Goal: Information Seeking & Learning: Check status

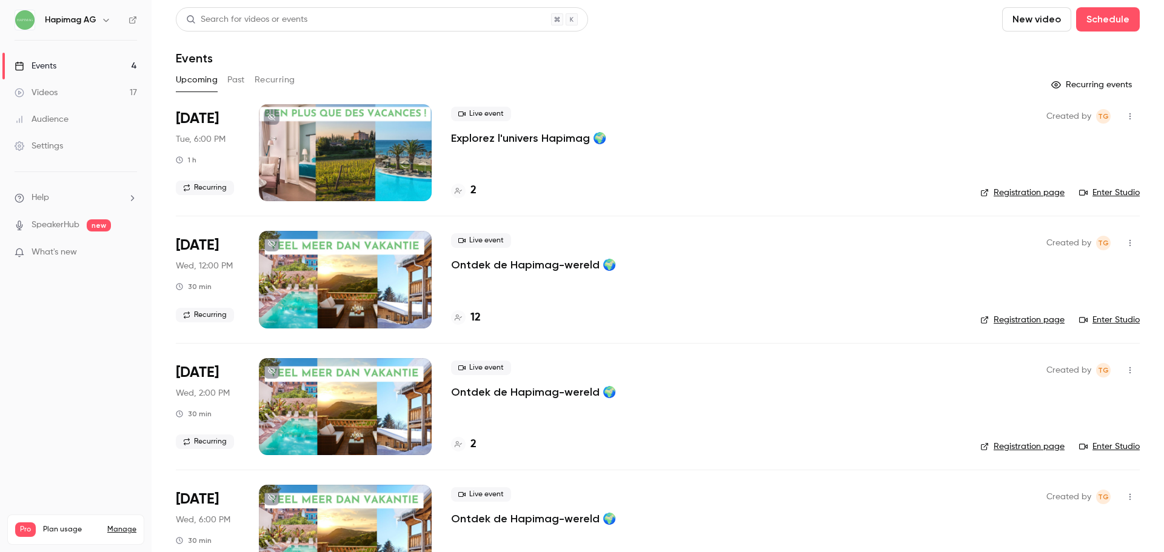
click at [1000, 197] on link "Registration page" at bounding box center [1022, 193] width 84 height 12
click at [472, 187] on h4 "2" at bounding box center [473, 190] width 6 height 16
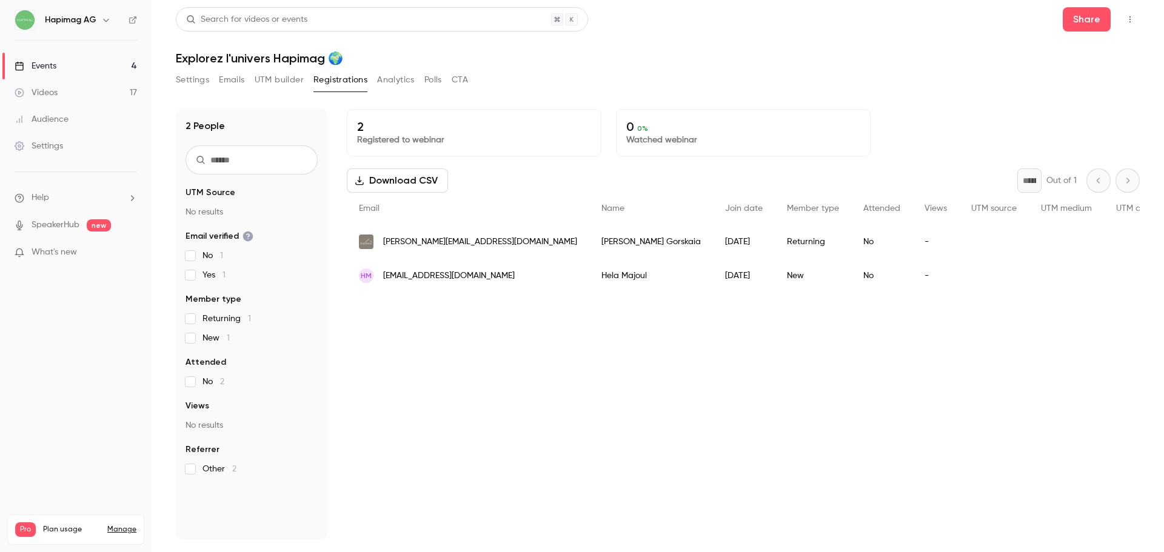
click at [236, 85] on button "Emails" at bounding box center [231, 79] width 25 height 19
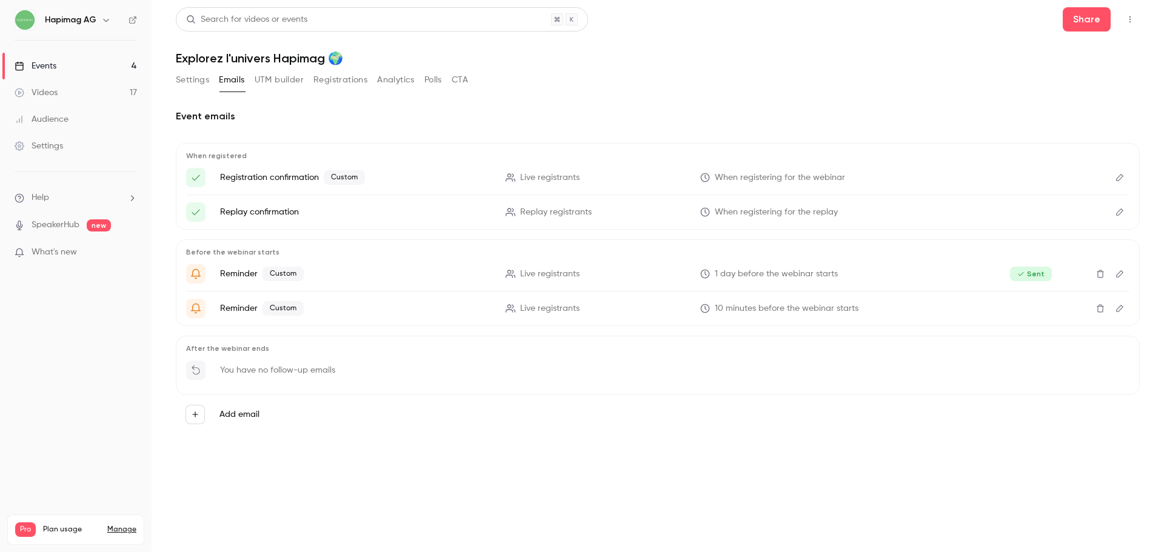
click at [805, 276] on span "1 day before the webinar starts" at bounding box center [776, 274] width 123 height 13
click at [1123, 273] on icon "Edit" at bounding box center [1120, 274] width 10 height 8
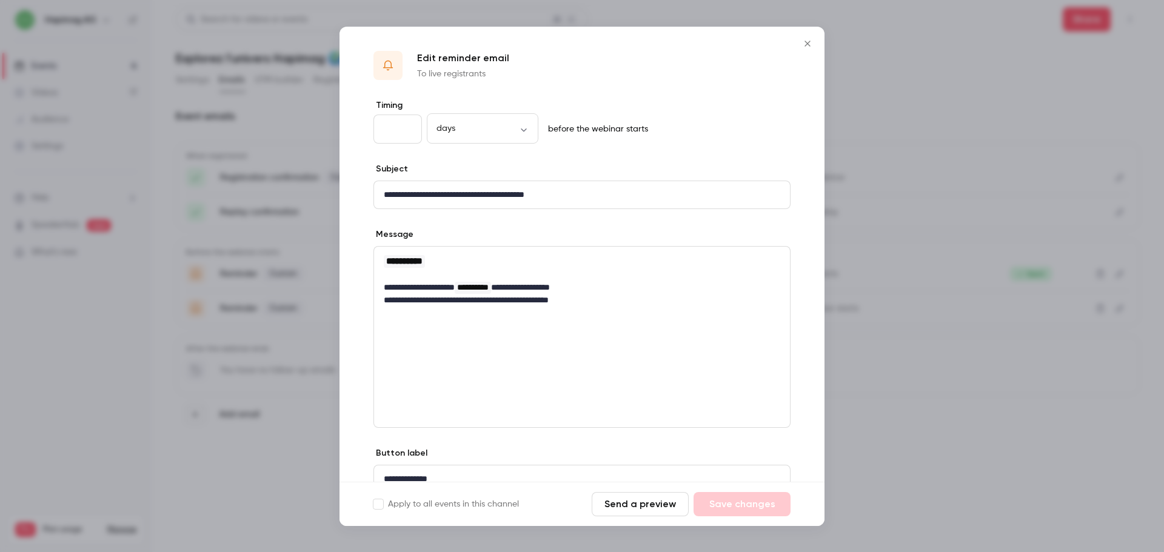
click at [227, 308] on div at bounding box center [582, 276] width 1164 height 552
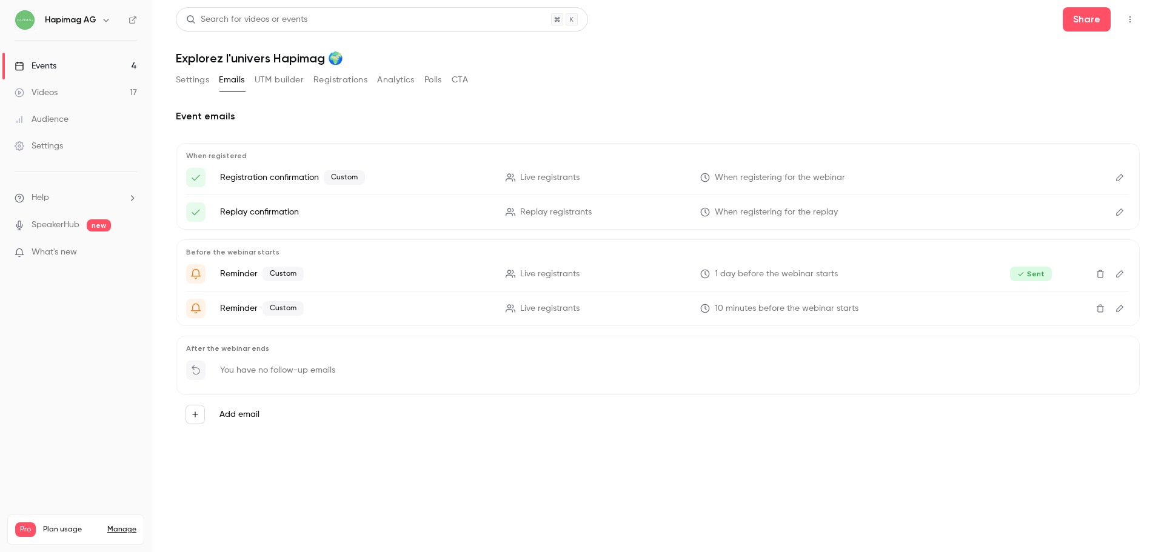
click at [1115, 308] on icon "Edit" at bounding box center [1120, 308] width 10 height 8
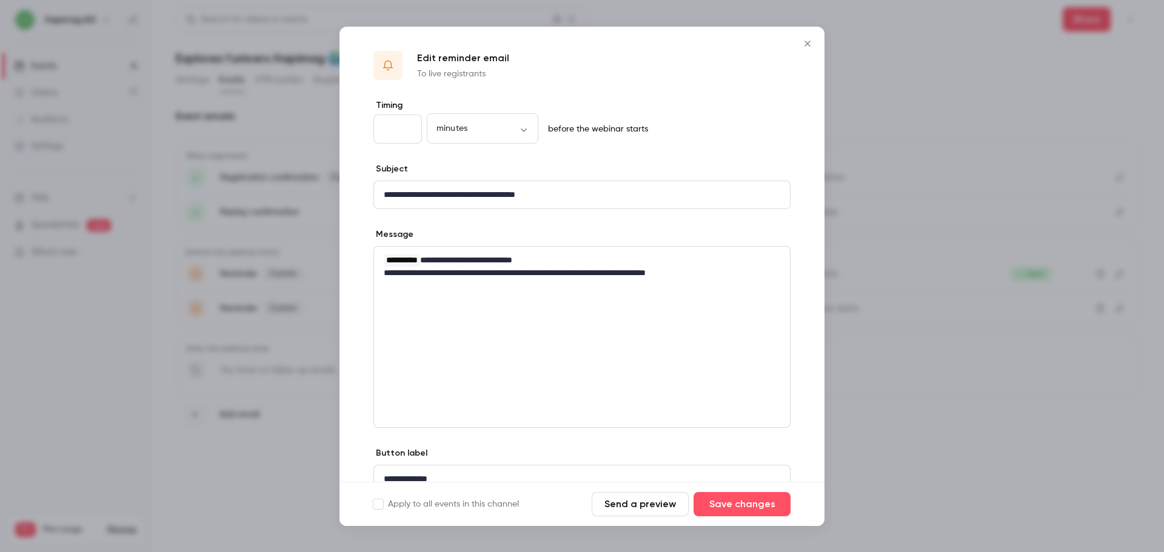
click at [250, 379] on div at bounding box center [582, 276] width 1164 height 552
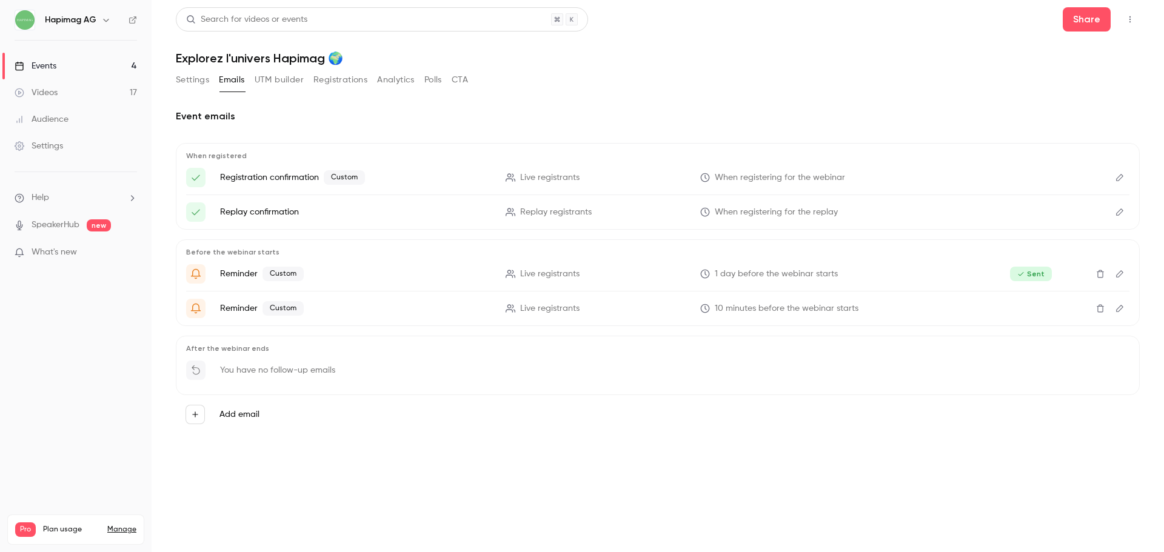
click at [319, 87] on button "Registrations" at bounding box center [340, 79] width 54 height 19
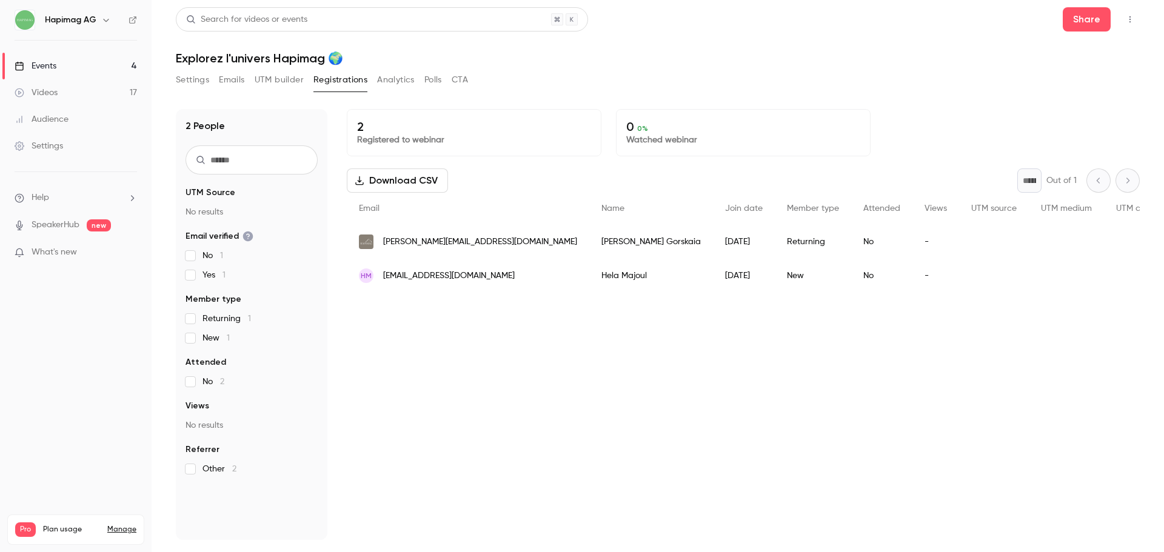
click at [393, 82] on button "Analytics" at bounding box center [396, 79] width 38 height 19
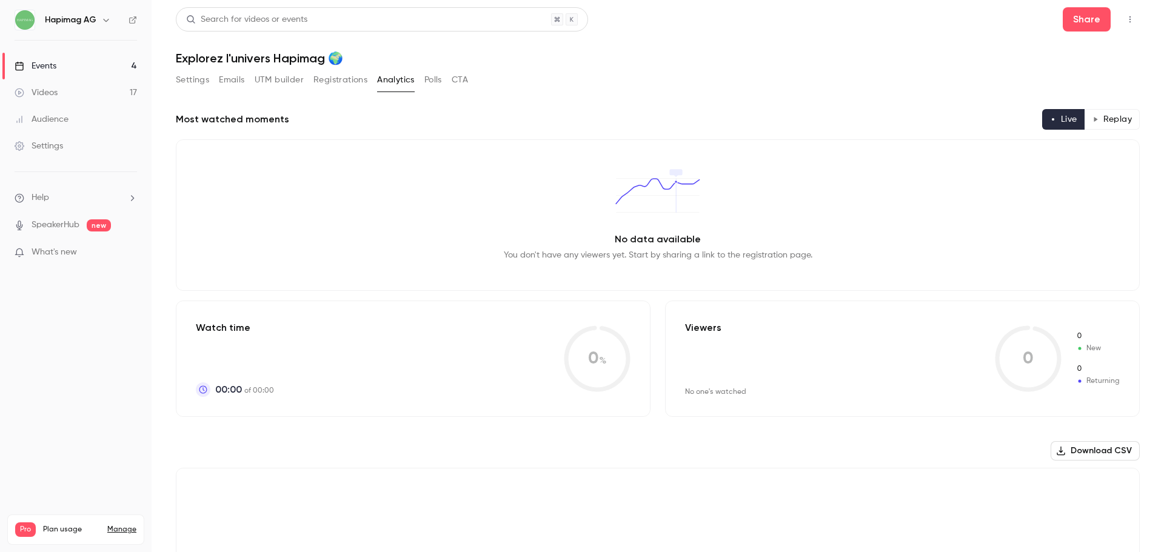
click at [70, 70] on link "Events 4" at bounding box center [76, 66] width 152 height 27
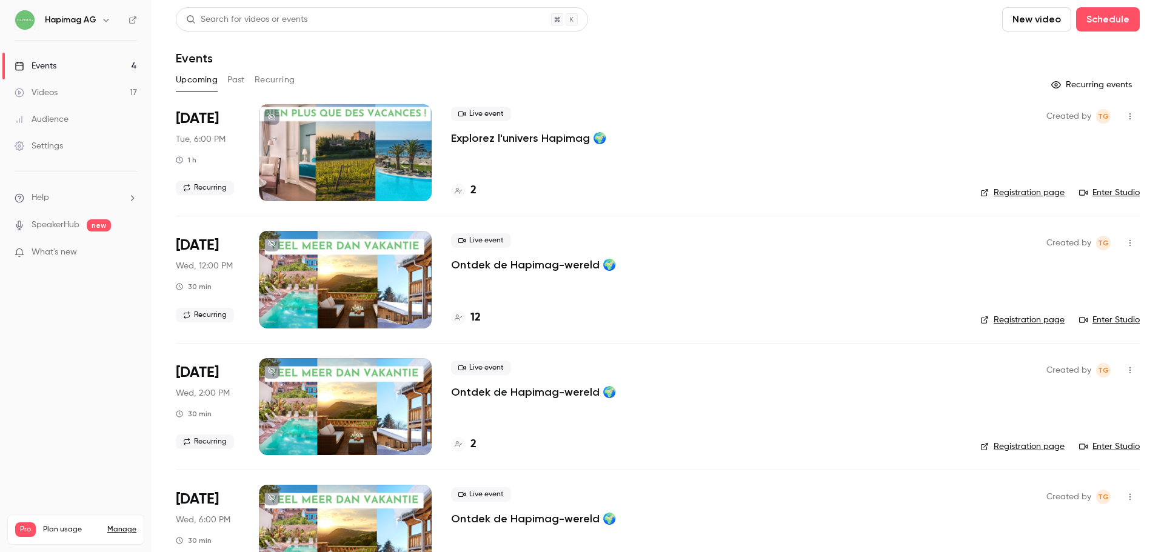
scroll to position [52, 0]
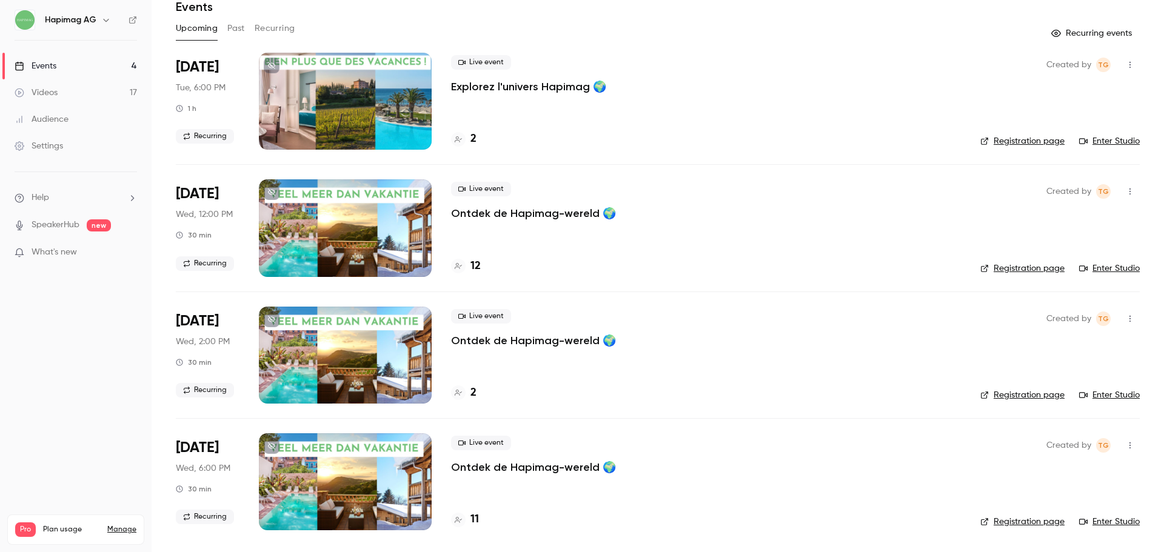
click at [515, 221] on div "Live event Ontdek de Hapimag-wereld 🌍 12" at bounding box center [706, 227] width 510 height 97
click at [515, 219] on p "Ontdek de Hapimag-wereld 🌍" at bounding box center [533, 213] width 165 height 15
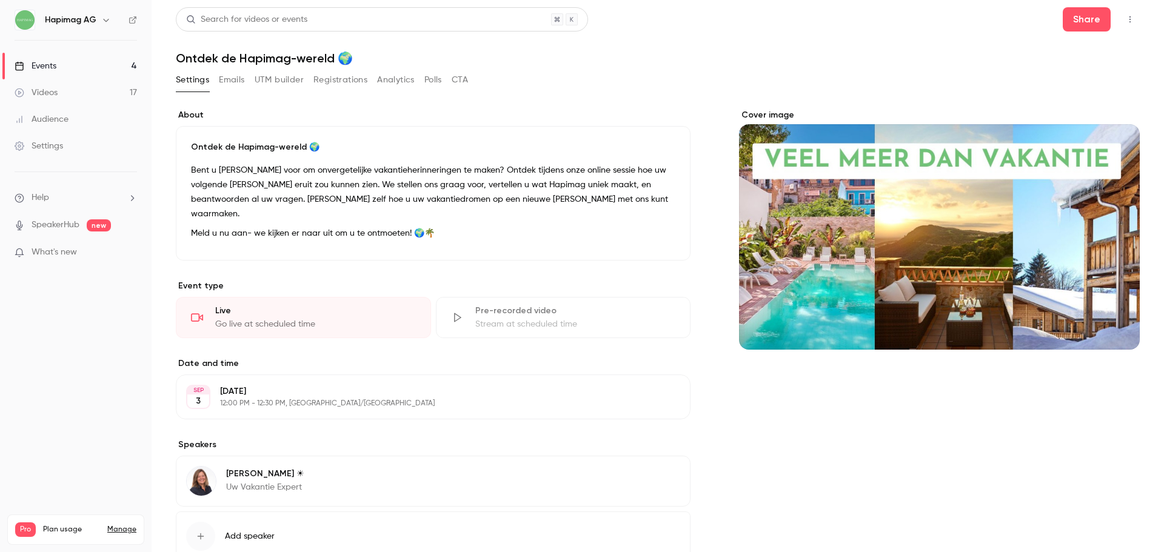
click at [335, 75] on button "Registrations" at bounding box center [340, 79] width 54 height 19
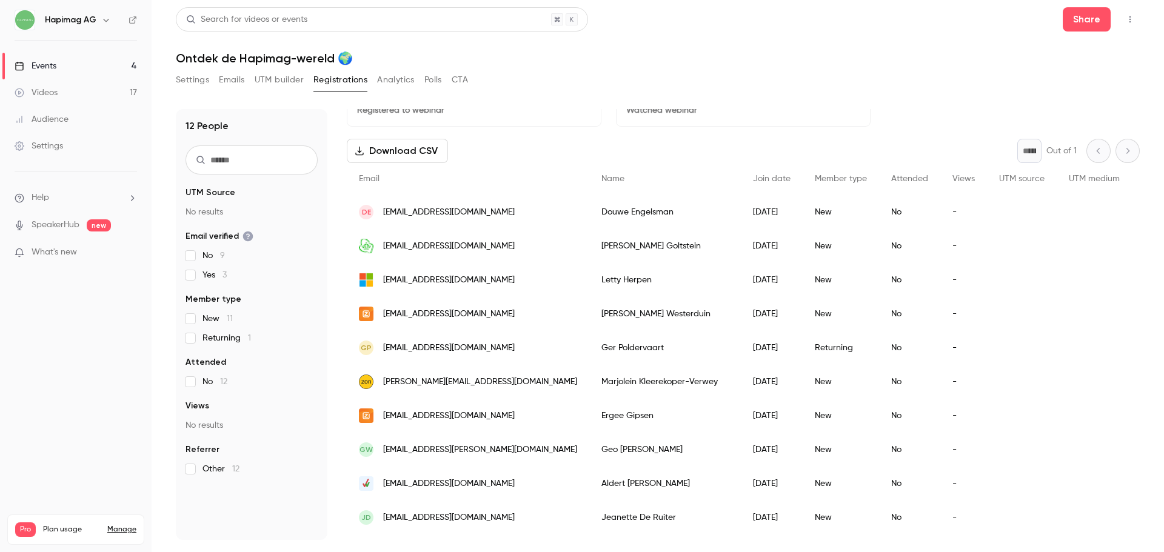
click at [101, 64] on link "Events 4" at bounding box center [76, 66] width 152 height 27
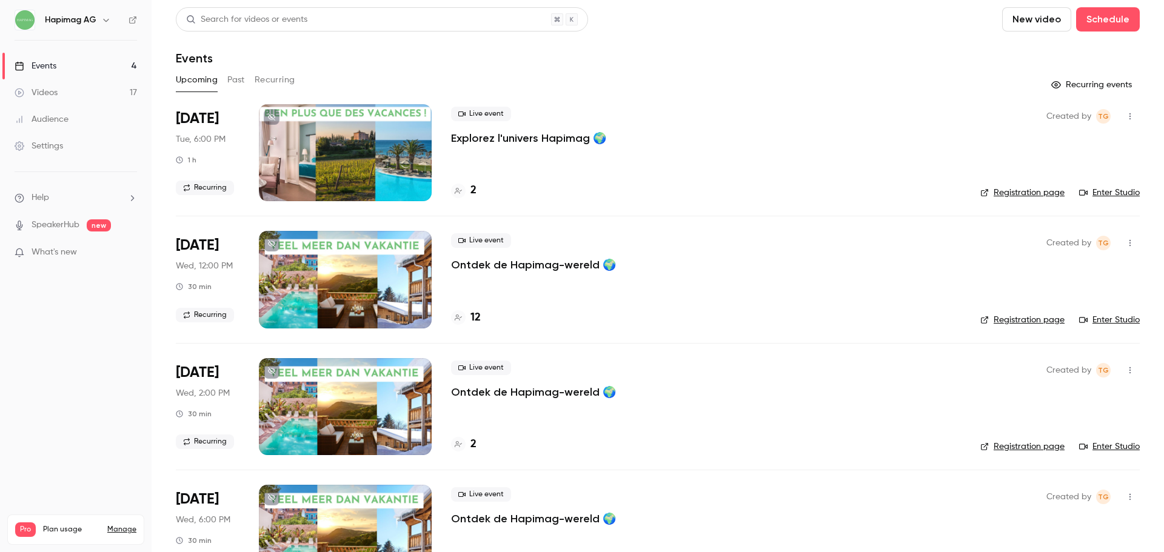
click at [227, 78] on button "Past" at bounding box center [236, 79] width 18 height 19
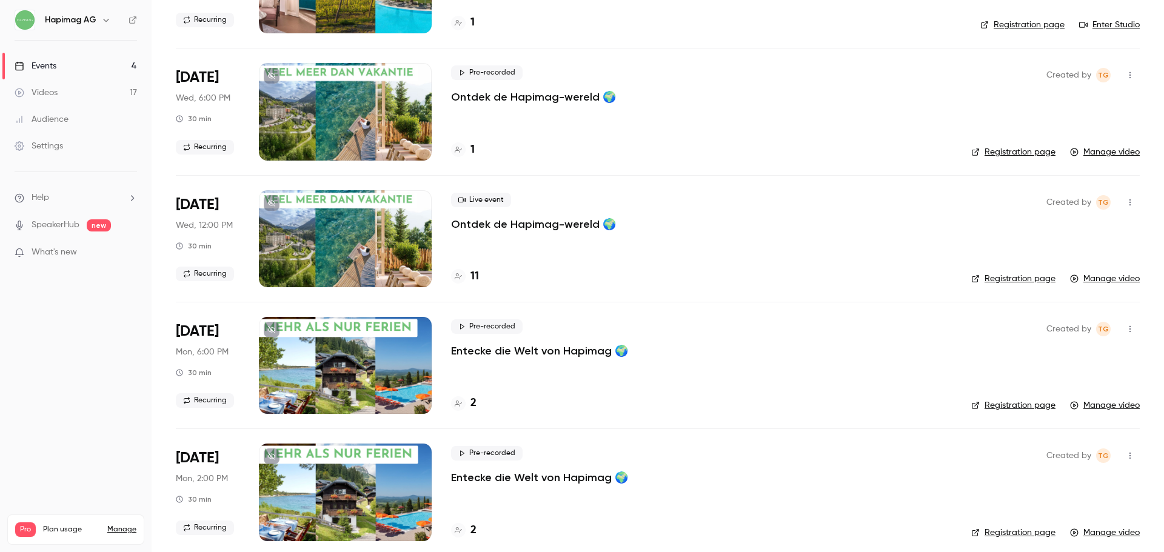
scroll to position [174, 0]
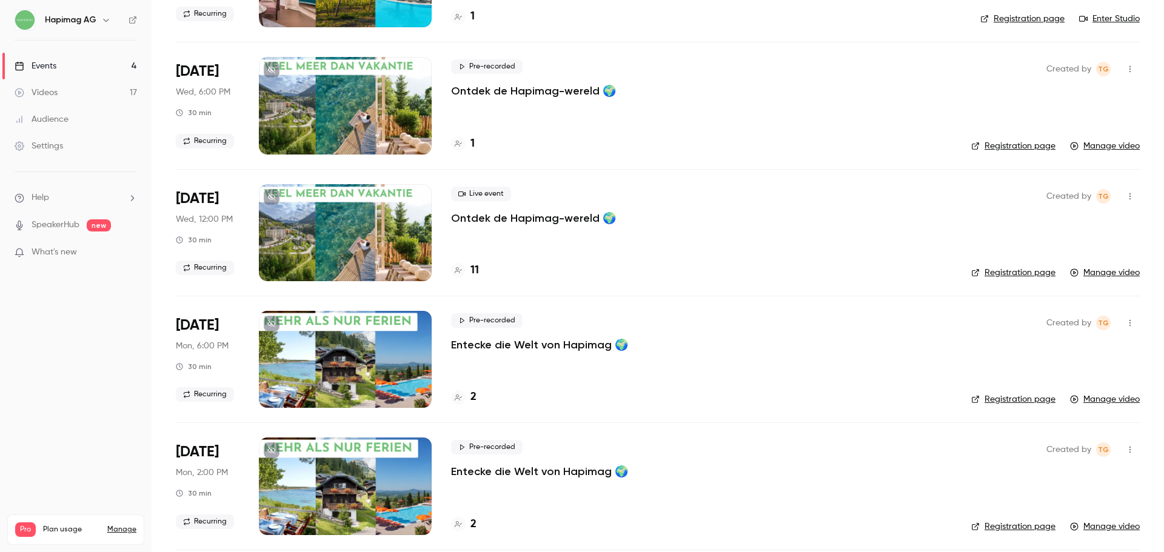
click at [470, 273] on h4 "11" at bounding box center [474, 270] width 8 height 16
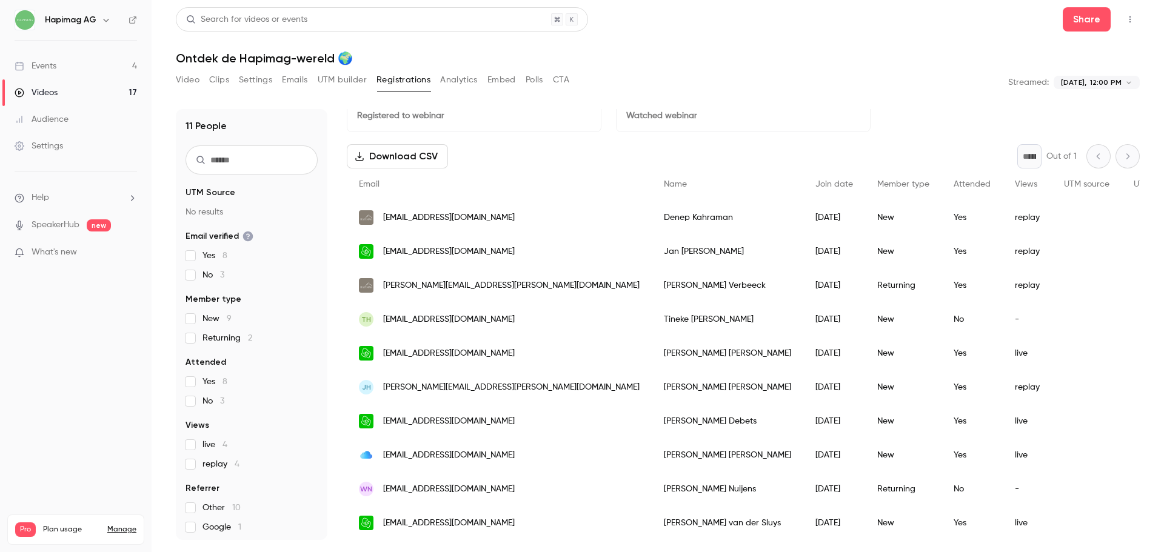
scroll to position [67, 0]
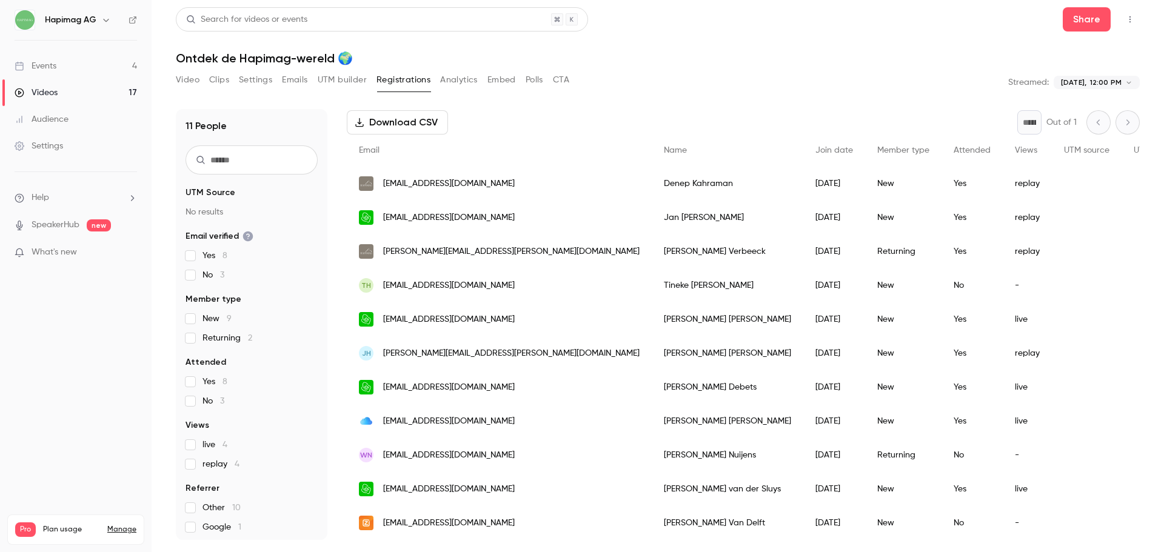
click at [673, 53] on h1 "Ontdek de Hapimag-wereld 🌍" at bounding box center [658, 58] width 964 height 15
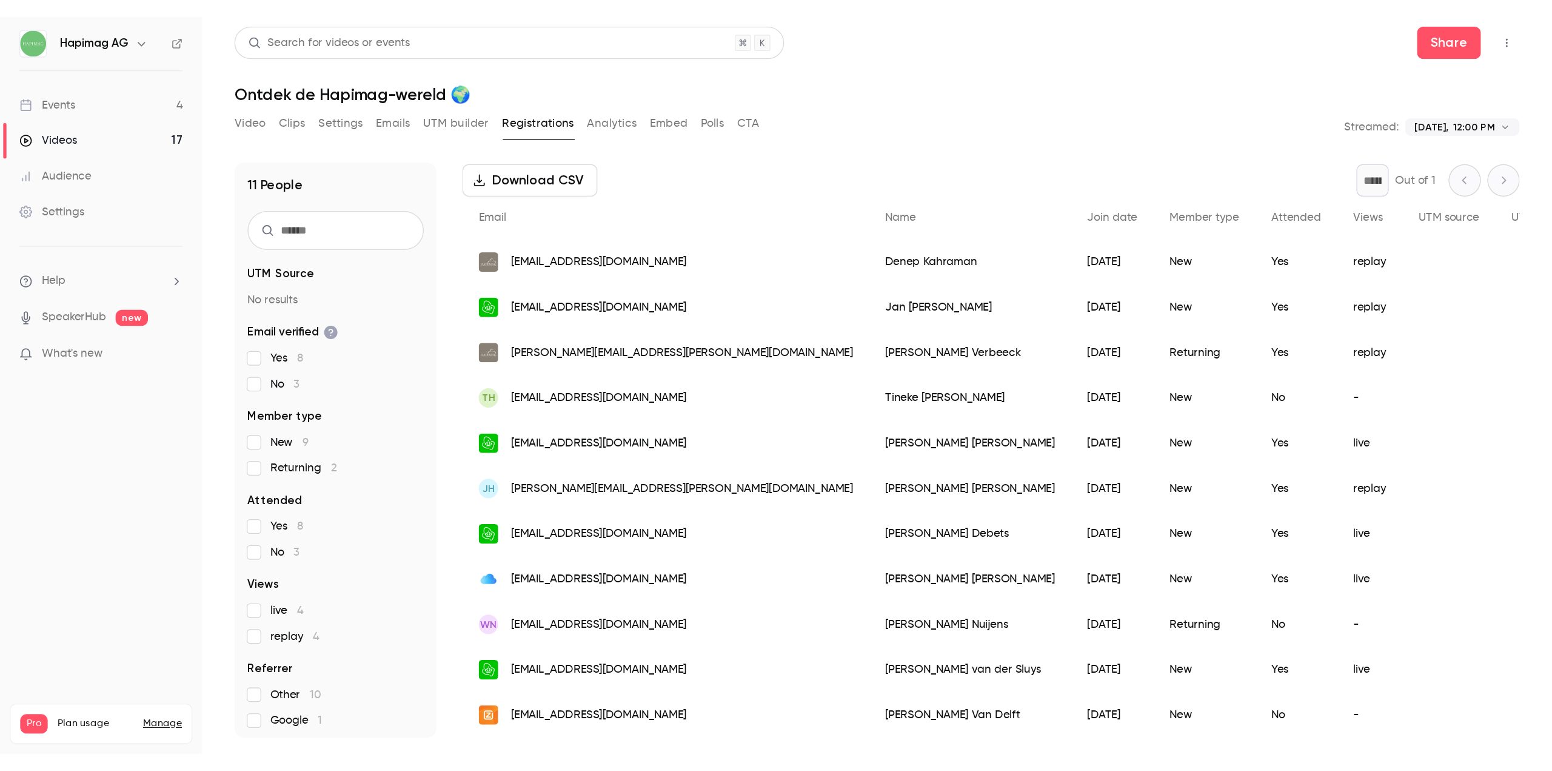
scroll to position [0, 0]
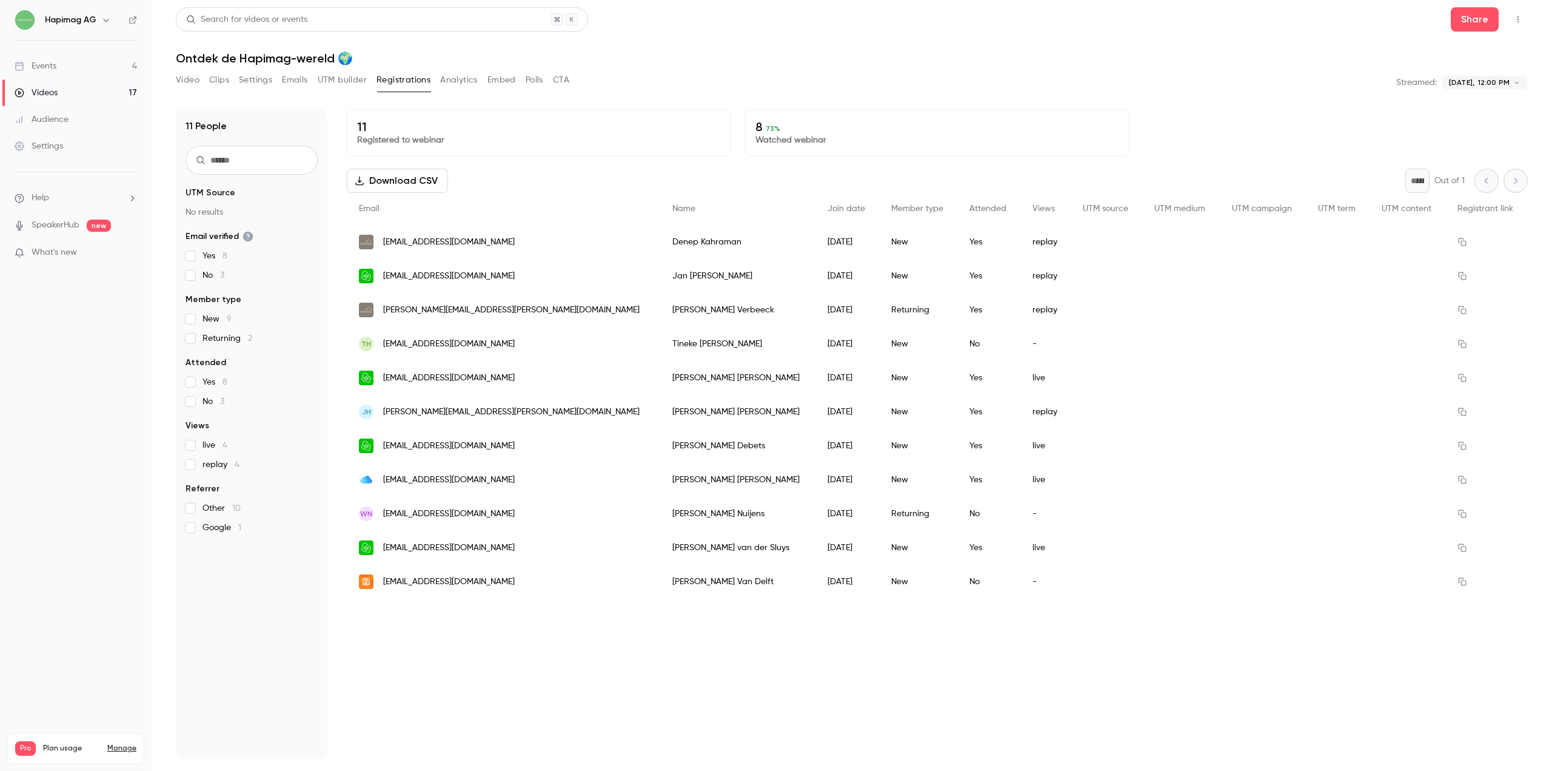
click at [470, 82] on button "Analytics" at bounding box center [459, 79] width 38 height 19
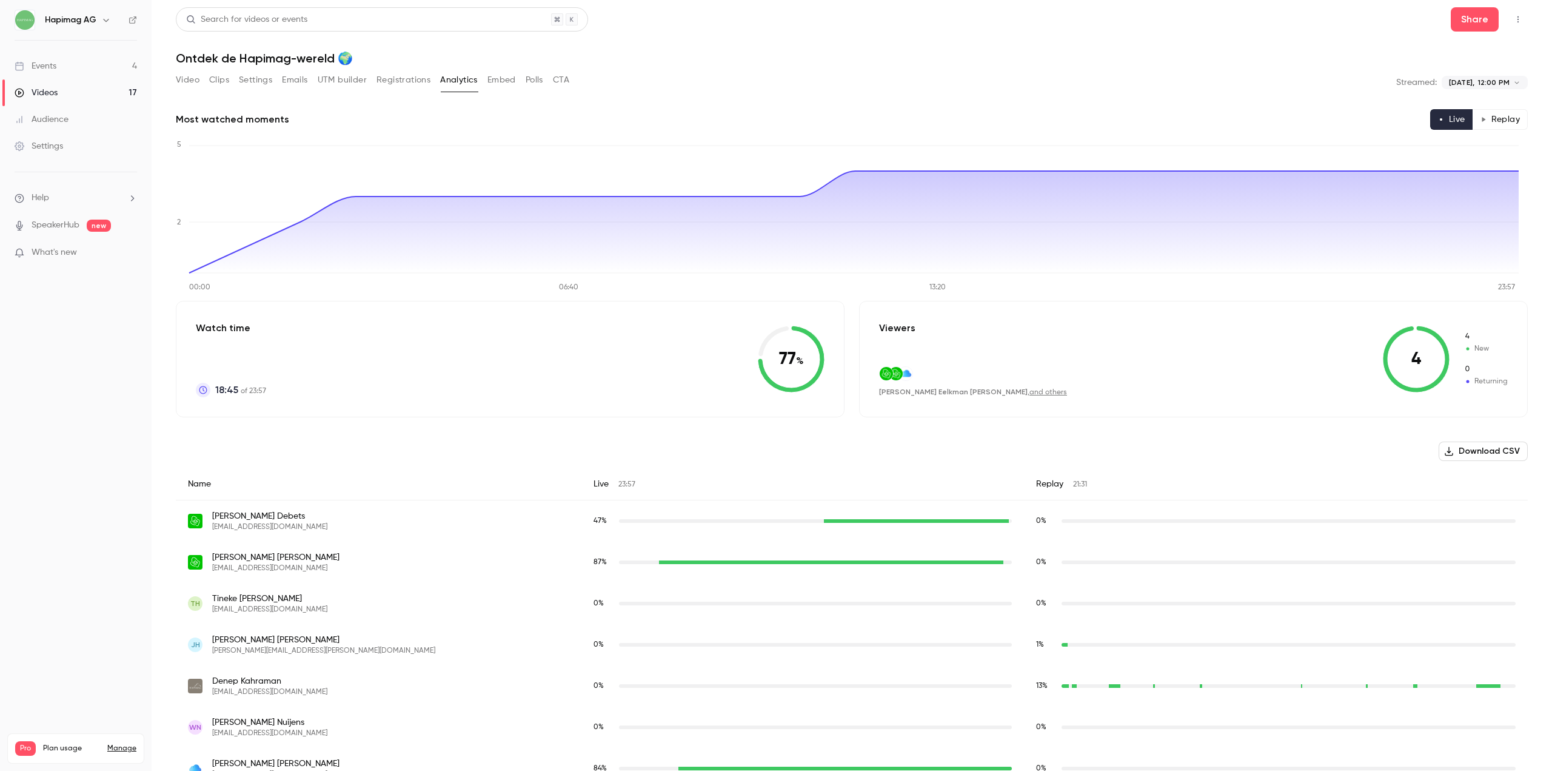
click at [885, 324] on p "Viewers" at bounding box center [897, 328] width 36 height 15
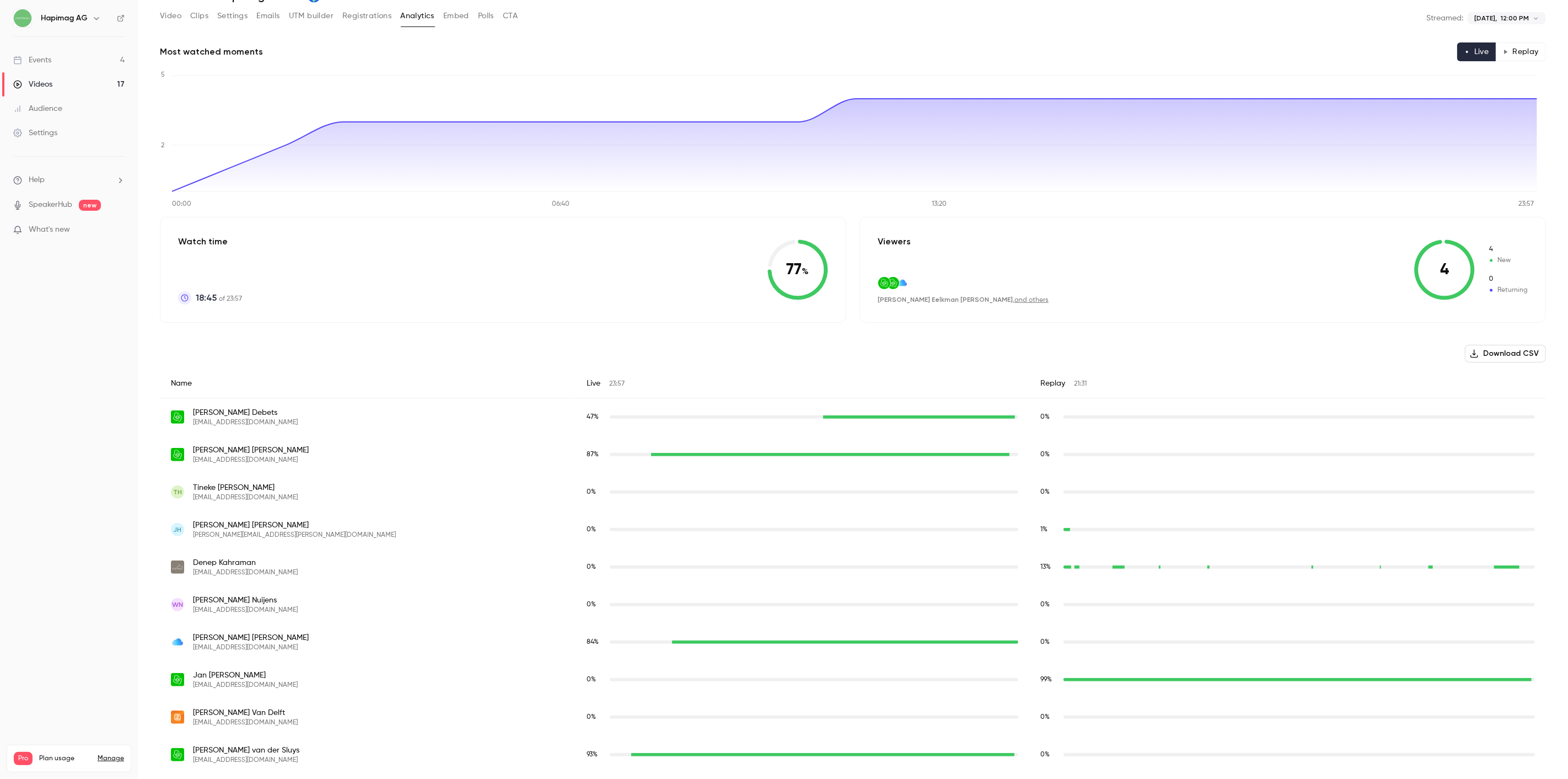
scroll to position [97, 0]
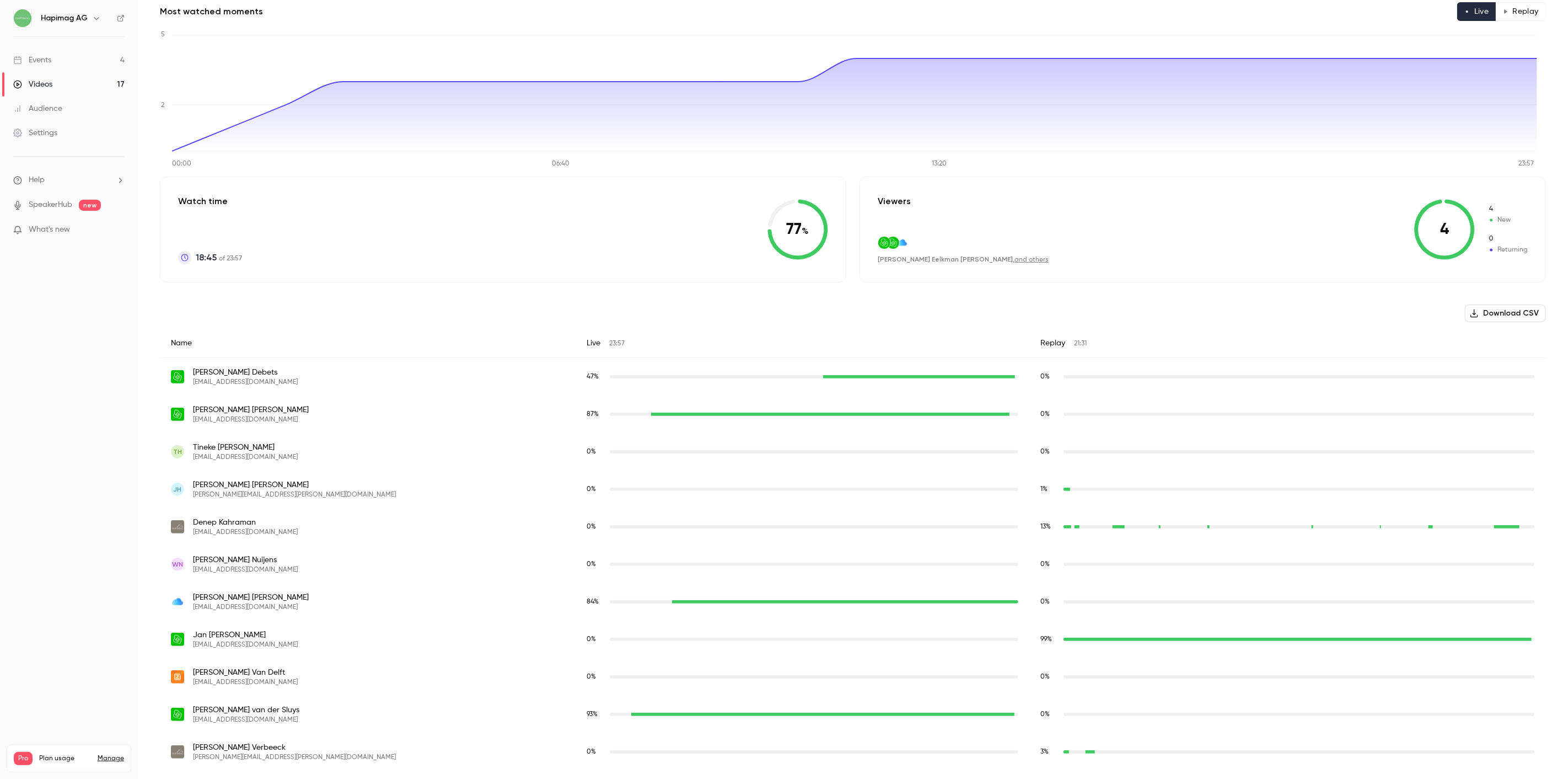
click at [56, 318] on nav "Hapimag AG Events 4 Videos 17 Audience Settings Help SpeakerHub new What's new …" at bounding box center [69, 390] width 138 height 779
